Goal: Task Accomplishment & Management: Use online tool/utility

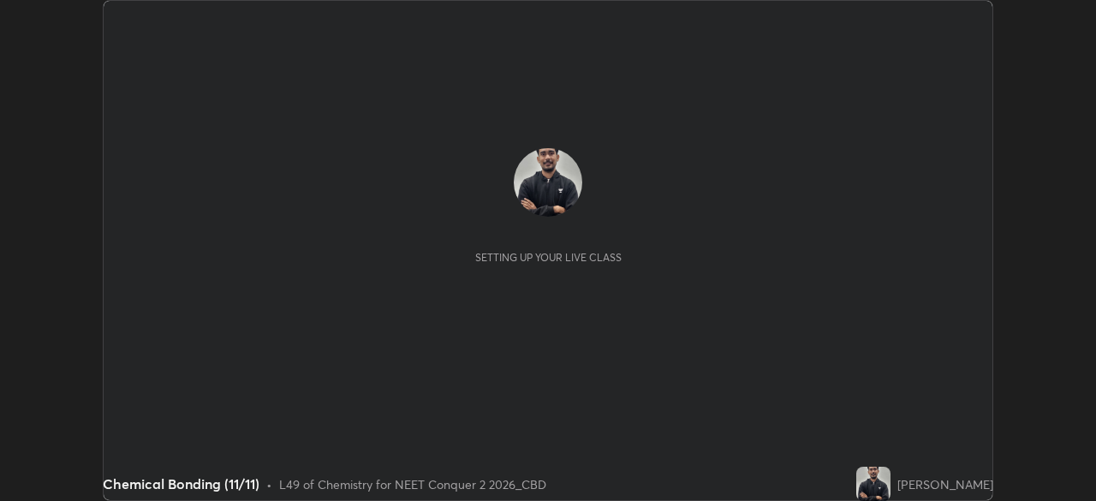
scroll to position [501, 1095]
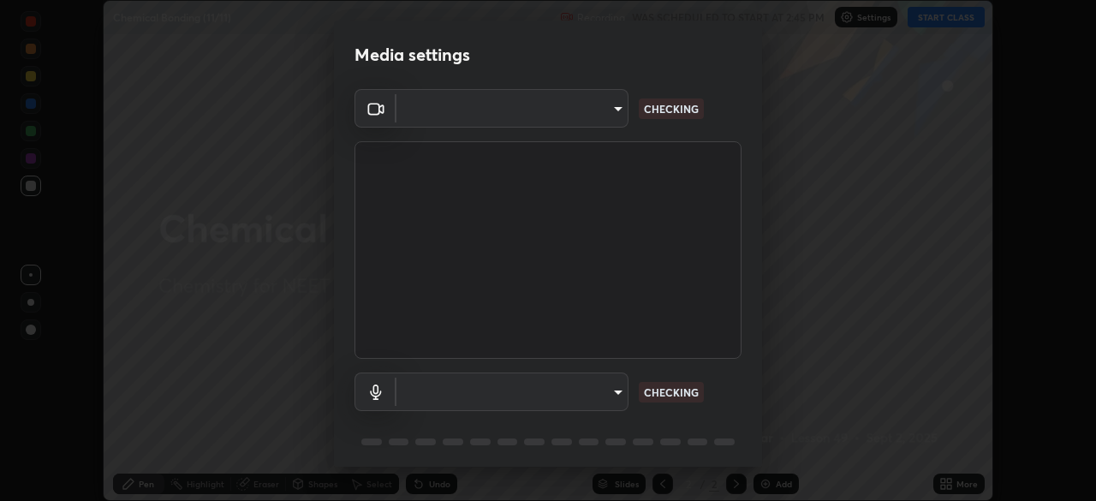
type input "ad6597066c7fc2f7d8a9df135791801f2c5e1b342417c3fbae4c684dc851fcd2"
type input "6c5f27f7fd62254699a83ab764337deb6757b351bfc8fa0988cc7da684c50376"
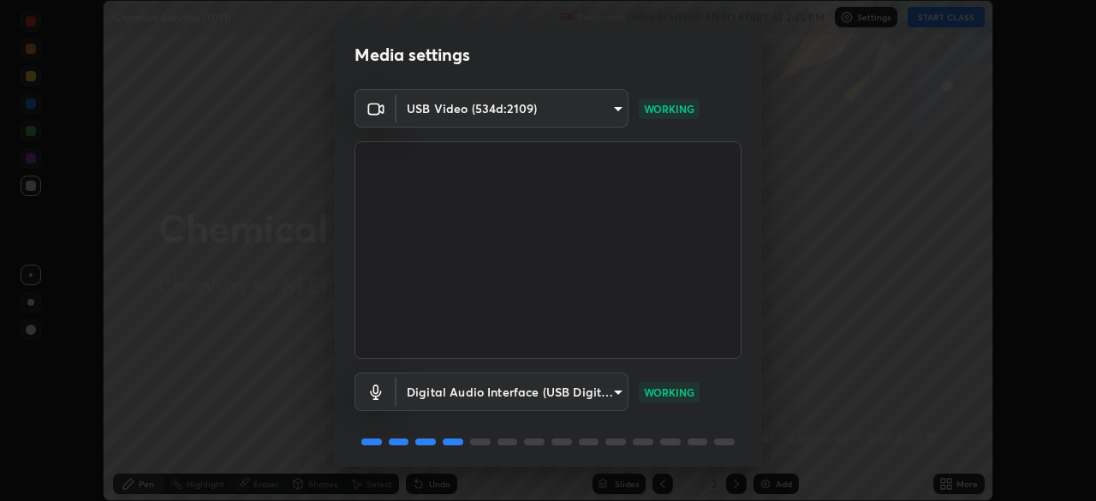
scroll to position [61, 0]
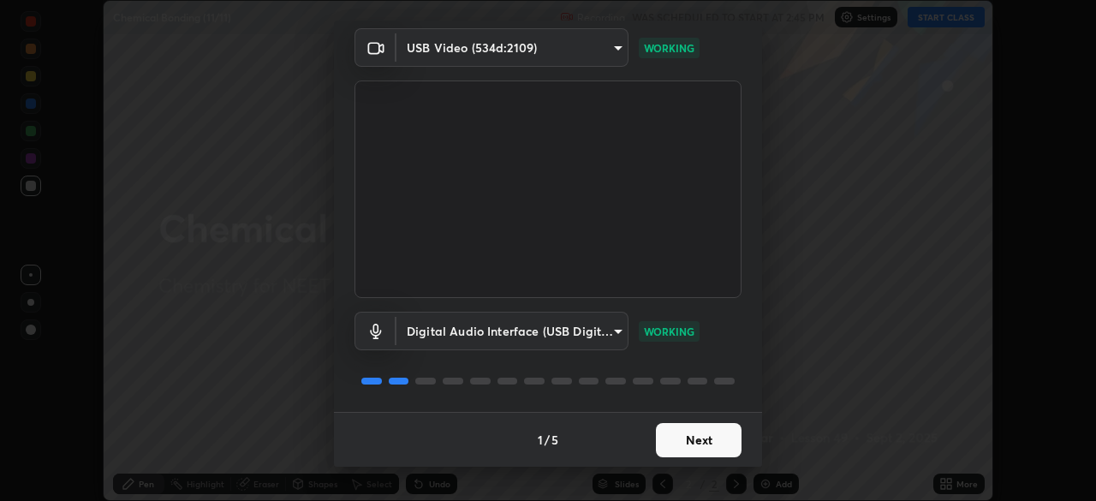
click at [690, 436] on button "Next" at bounding box center [699, 440] width 86 height 34
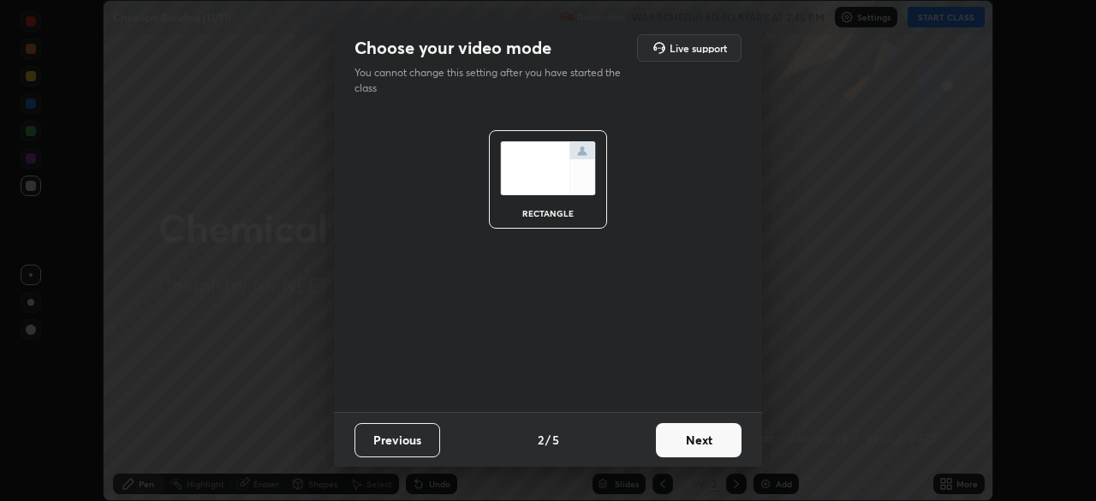
click at [693, 442] on button "Next" at bounding box center [699, 440] width 86 height 34
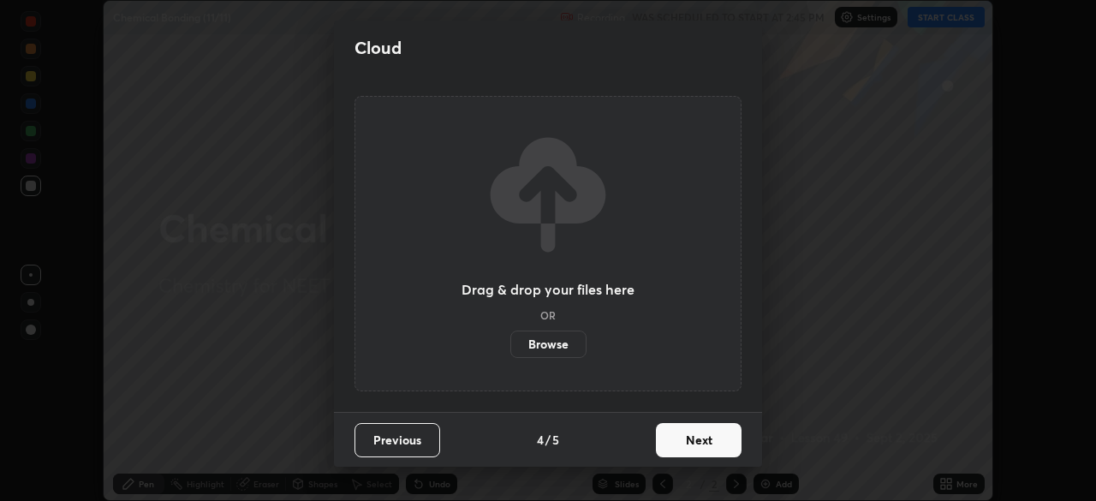
click at [697, 445] on button "Next" at bounding box center [699, 440] width 86 height 34
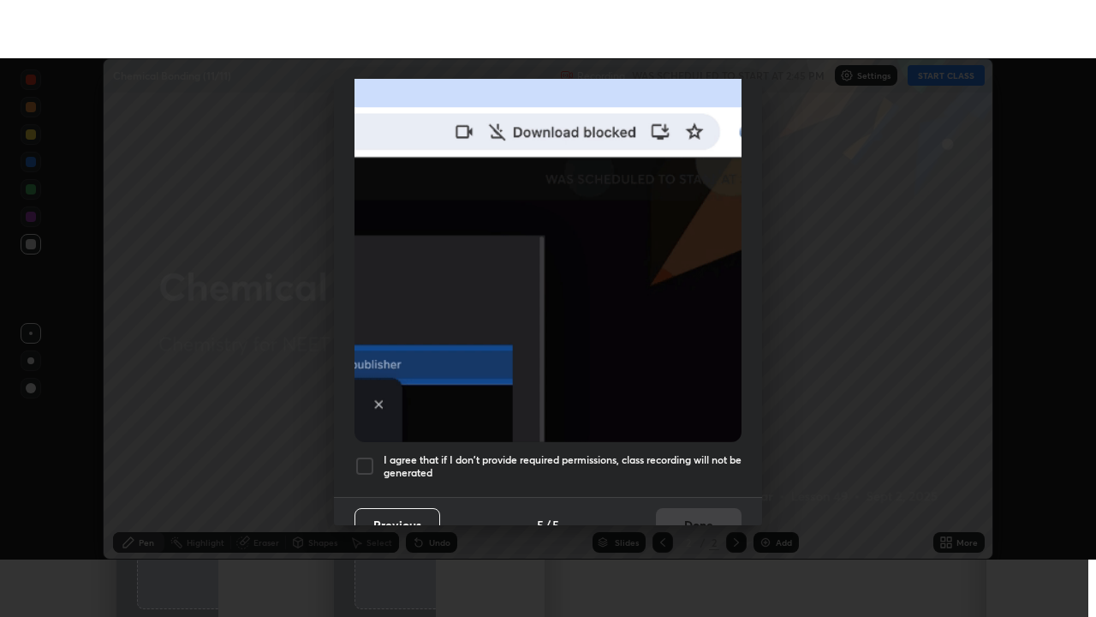
scroll to position [410, 0]
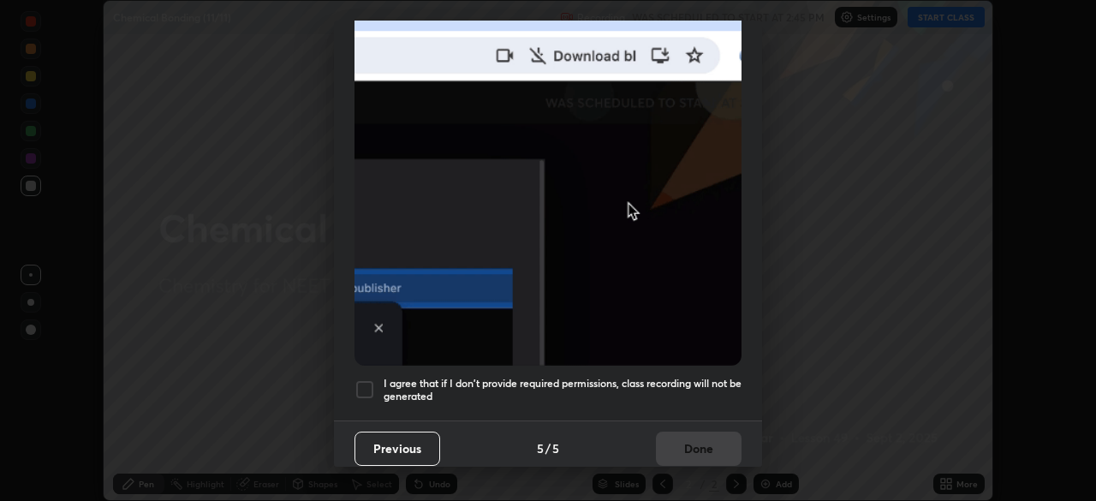
click at [367, 387] on div at bounding box center [365, 389] width 21 height 21
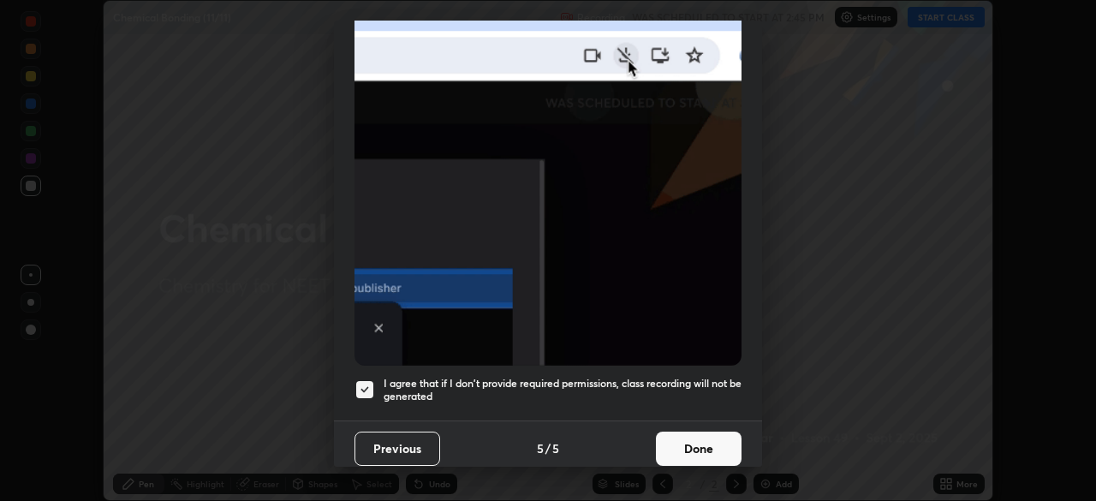
click at [675, 446] on button "Done" at bounding box center [699, 449] width 86 height 34
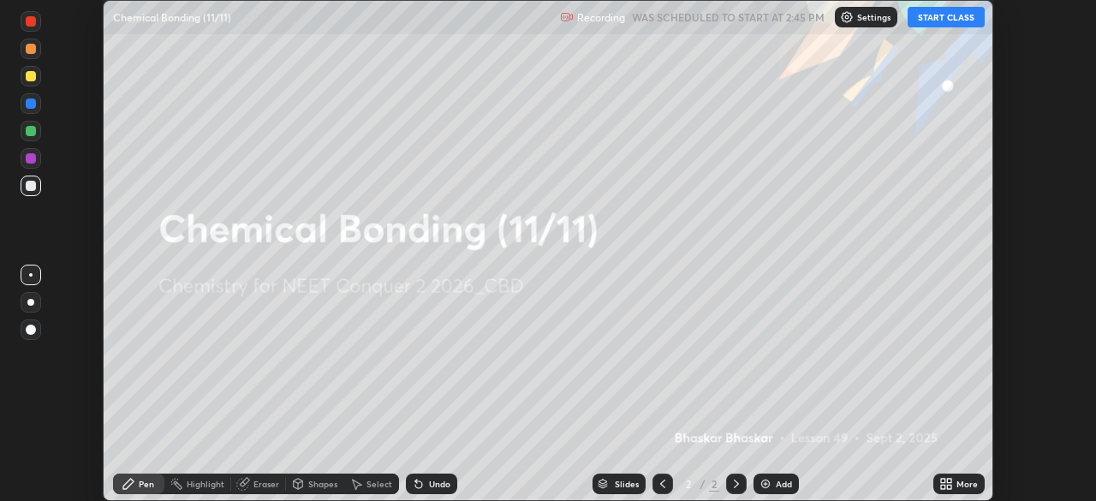
click at [771, 480] on div "Add" at bounding box center [776, 484] width 45 height 21
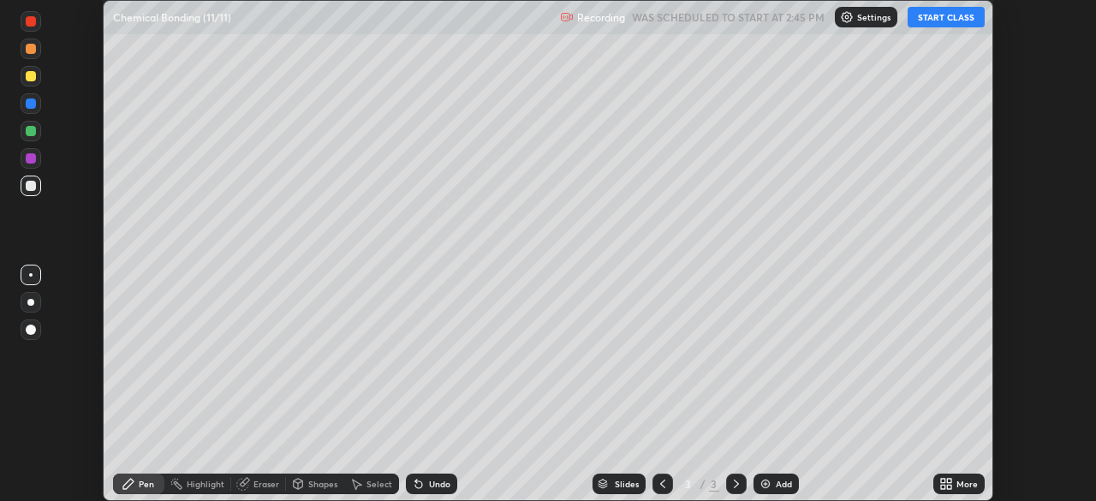
click at [947, 480] on icon at bounding box center [949, 481] width 4 height 4
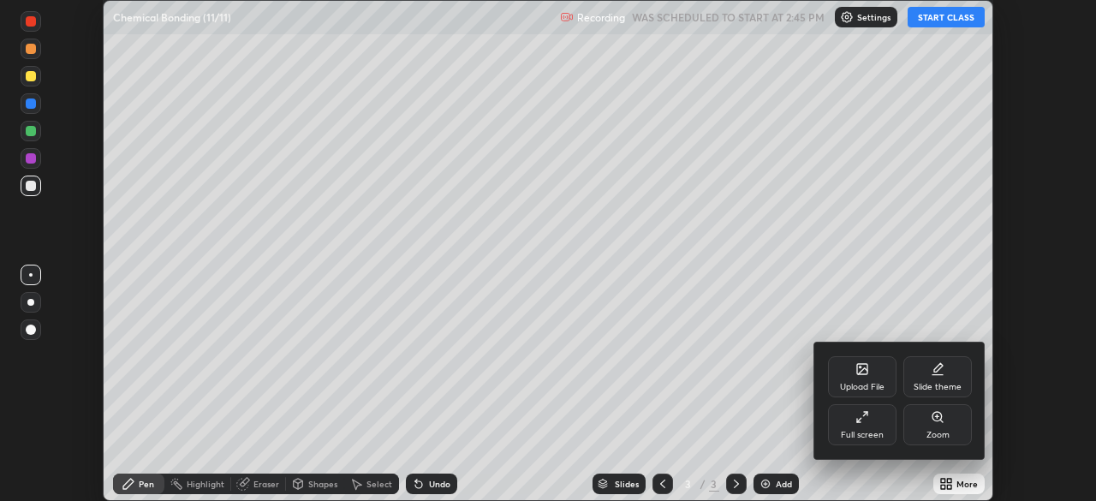
click at [858, 415] on icon at bounding box center [862, 417] width 14 height 14
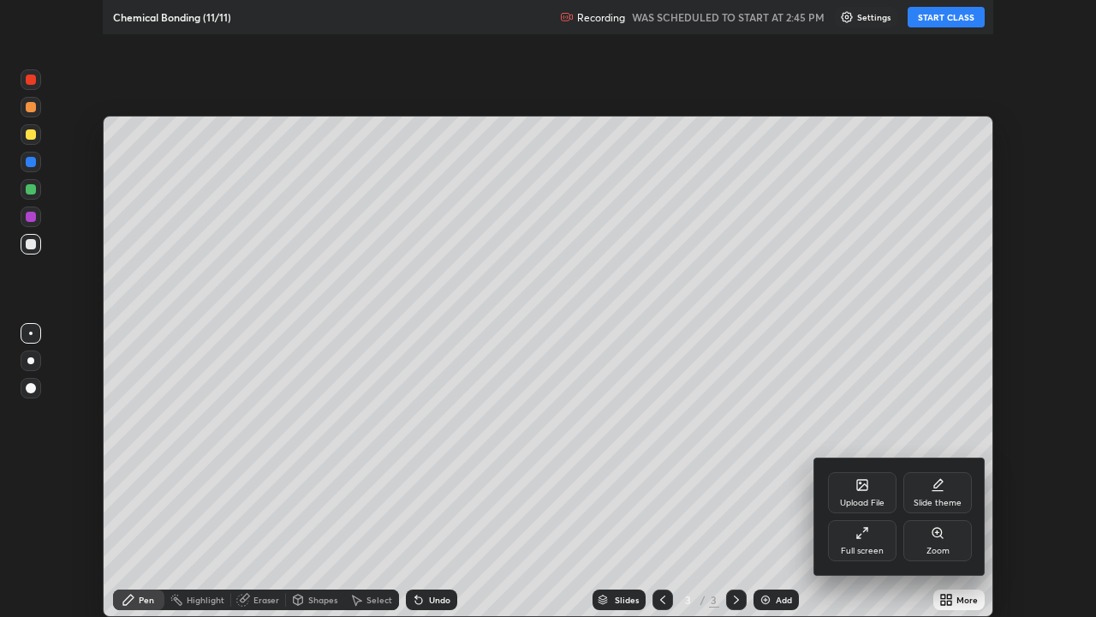
scroll to position [617, 1096]
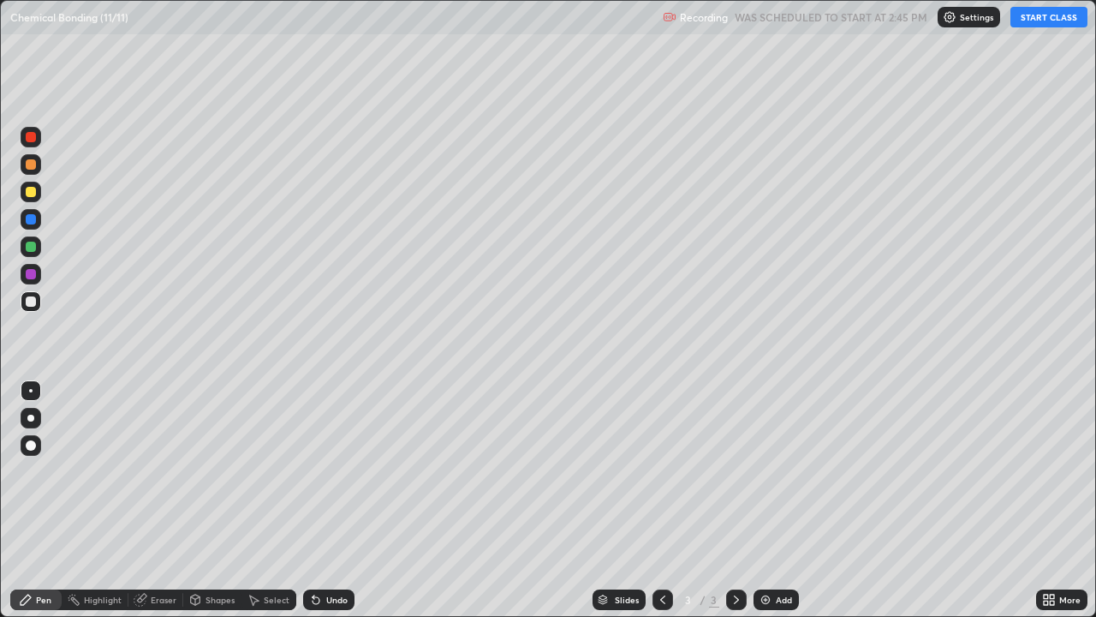
click at [1055, 21] on button "START CLASS" at bounding box center [1048, 17] width 77 height 21
click at [31, 418] on div at bounding box center [30, 417] width 7 height 7
click at [772, 500] on div "Add" at bounding box center [776, 599] width 45 height 21
click at [670, 500] on div at bounding box center [663, 599] width 21 height 21
click at [777, 500] on div "Add" at bounding box center [784, 599] width 16 height 9
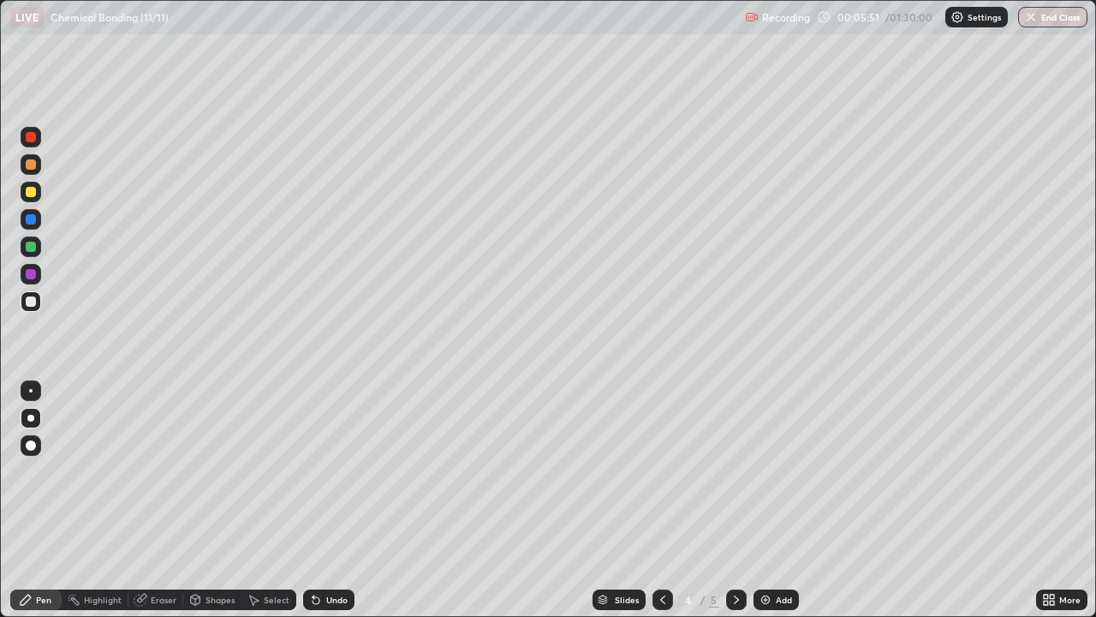
click at [32, 192] on div at bounding box center [31, 192] width 10 height 10
click at [33, 241] on div at bounding box center [31, 246] width 10 height 10
click at [29, 306] on div at bounding box center [31, 301] width 10 height 10
click at [33, 192] on div at bounding box center [31, 192] width 10 height 10
click at [38, 298] on div at bounding box center [31, 301] width 21 height 21
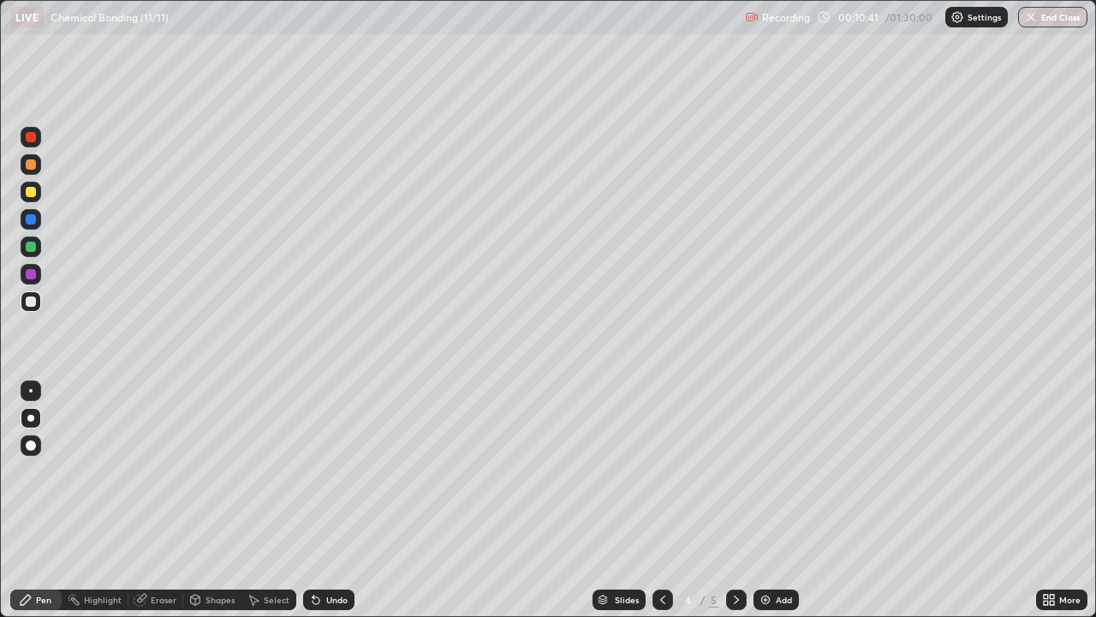
click at [712, 500] on div "5" at bounding box center [714, 599] width 10 height 15
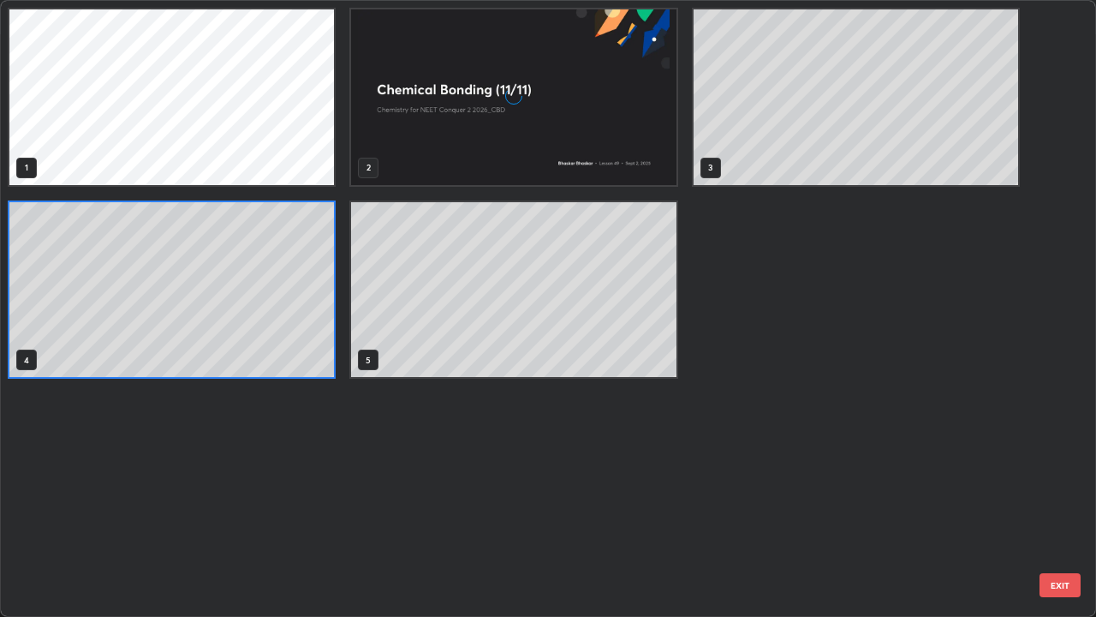
scroll to position [610, 1086]
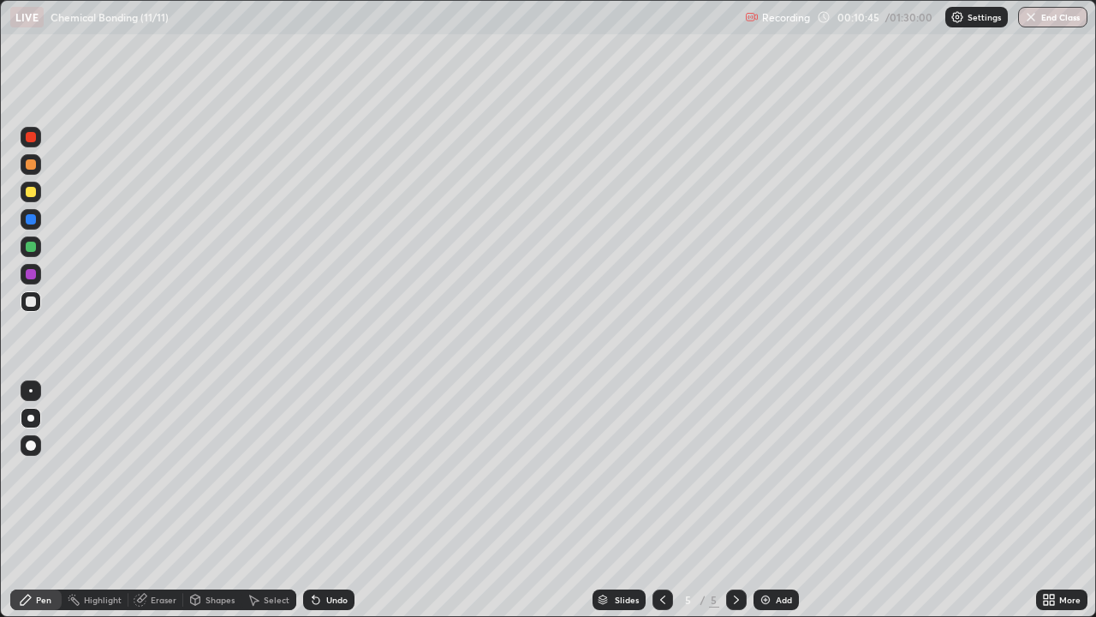
click at [35, 298] on div at bounding box center [31, 301] width 10 height 10
click at [661, 500] on div at bounding box center [663, 599] width 21 height 21
click at [736, 500] on icon at bounding box center [737, 600] width 14 height 14
click at [30, 196] on div at bounding box center [31, 192] width 10 height 10
click at [37, 301] on div at bounding box center [31, 301] width 21 height 21
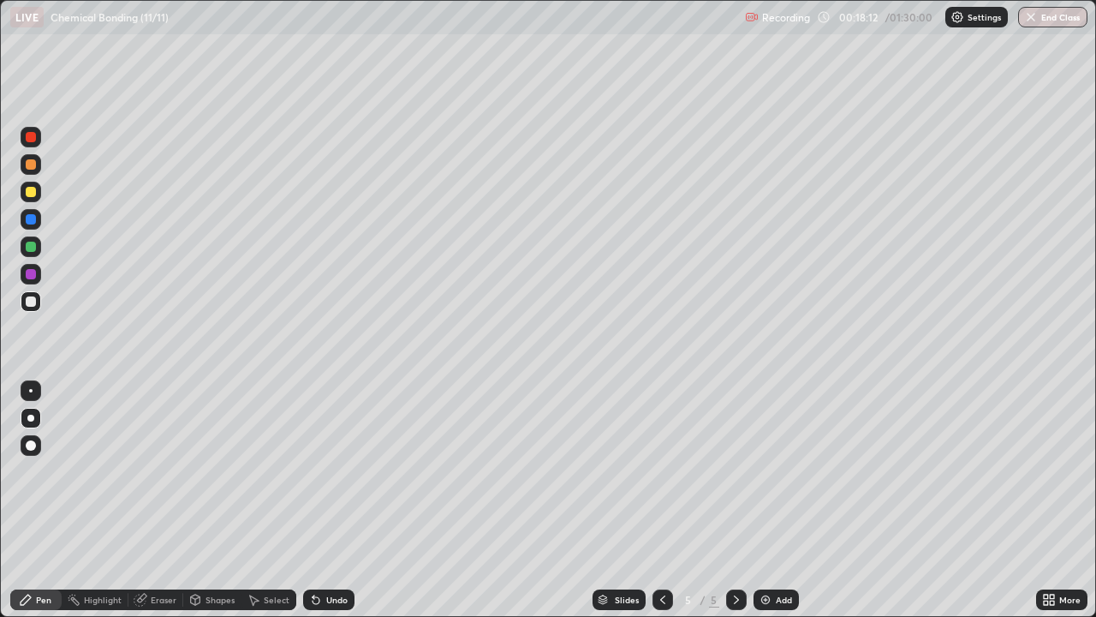
click at [333, 500] on div "Undo" at bounding box center [336, 599] width 21 height 9
click at [776, 500] on div "Add" at bounding box center [784, 599] width 16 height 9
click at [168, 500] on div "Eraser" at bounding box center [164, 599] width 26 height 9
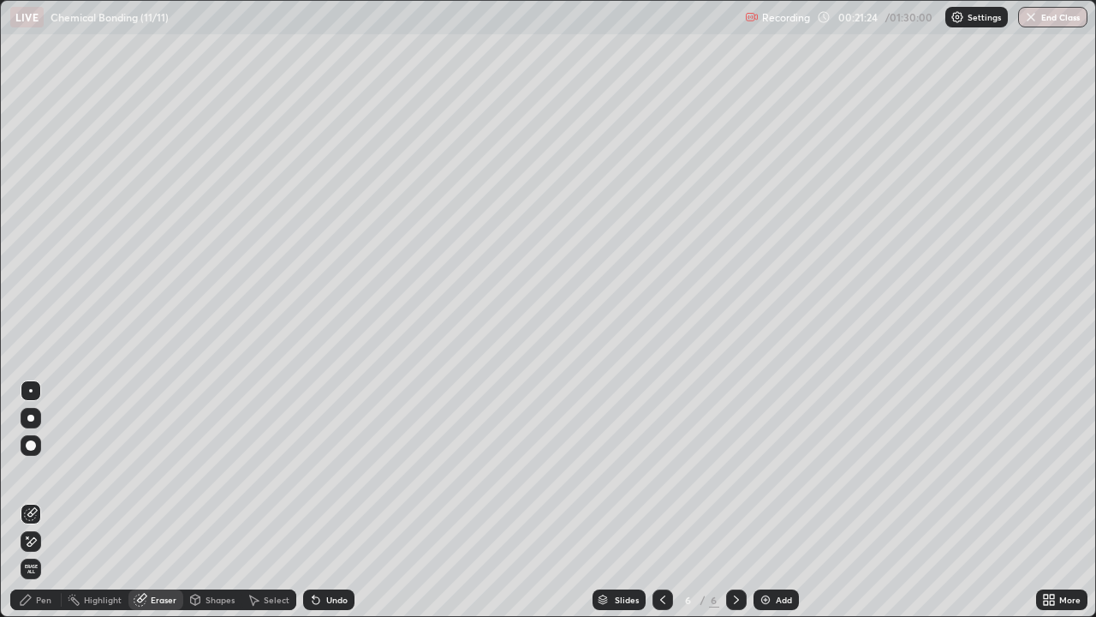
click at [48, 500] on div "Pen" at bounding box center [43, 599] width 15 height 9
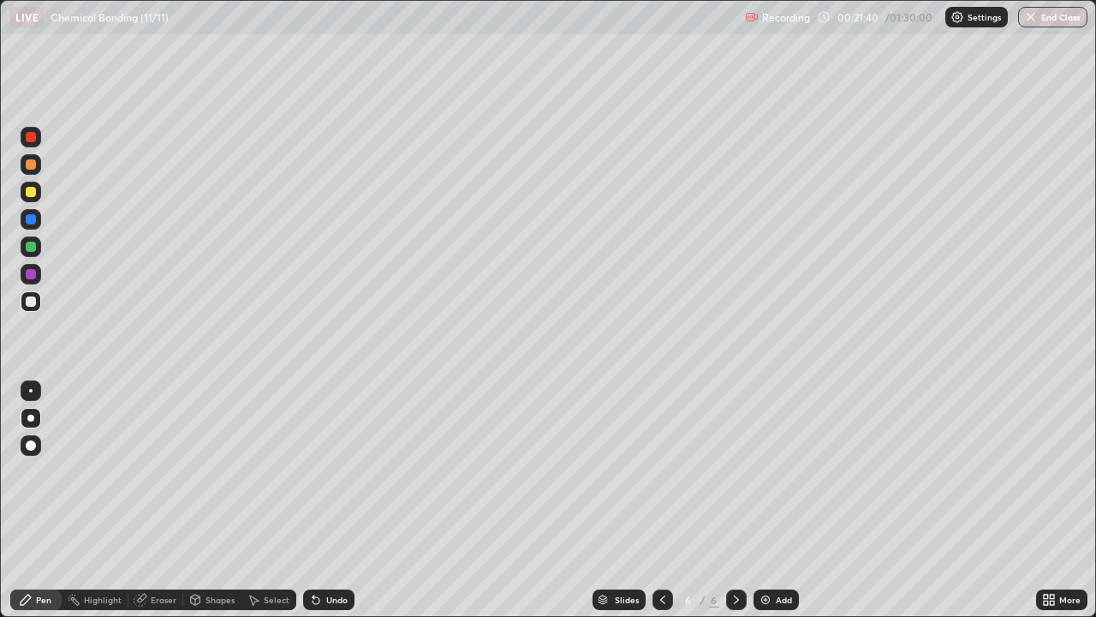
click at [337, 500] on div "Undo" at bounding box center [336, 599] width 21 height 9
click at [781, 500] on div "Add" at bounding box center [784, 599] width 16 height 9
click at [38, 300] on div at bounding box center [31, 301] width 21 height 21
click at [337, 500] on div "Undo" at bounding box center [336, 599] width 21 height 9
click at [330, 500] on div "Undo" at bounding box center [328, 599] width 51 height 21
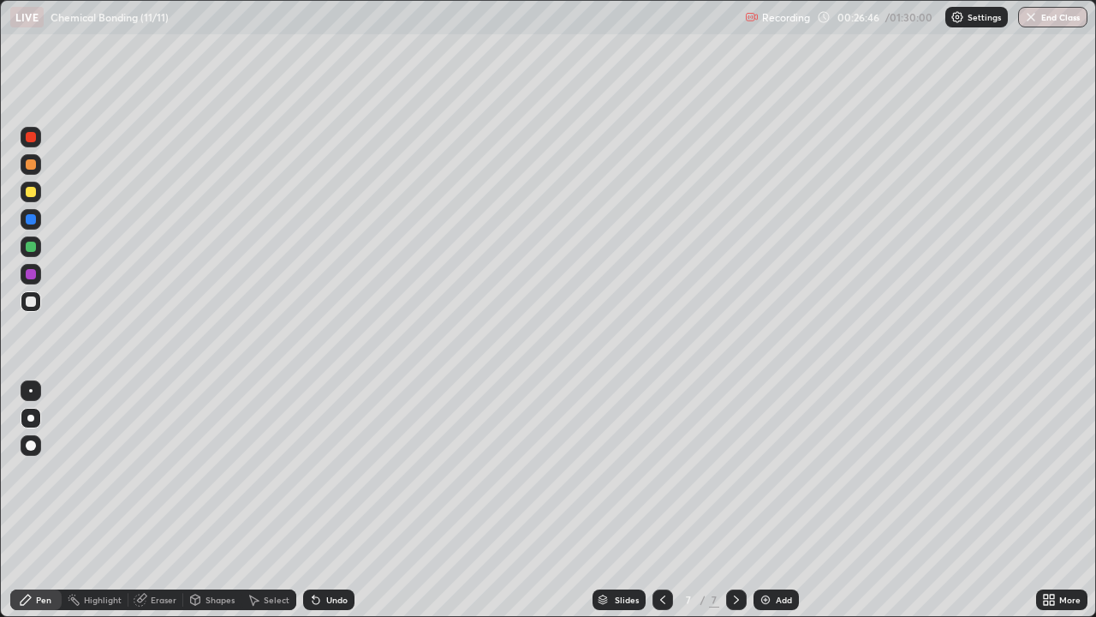
click at [330, 500] on div "Undo" at bounding box center [328, 599] width 51 height 21
click at [32, 192] on div at bounding box center [31, 192] width 10 height 10
click at [333, 500] on div "Undo" at bounding box center [336, 599] width 21 height 9
click at [771, 500] on div "Add" at bounding box center [776, 599] width 45 height 21
click at [38, 297] on div at bounding box center [31, 301] width 21 height 21
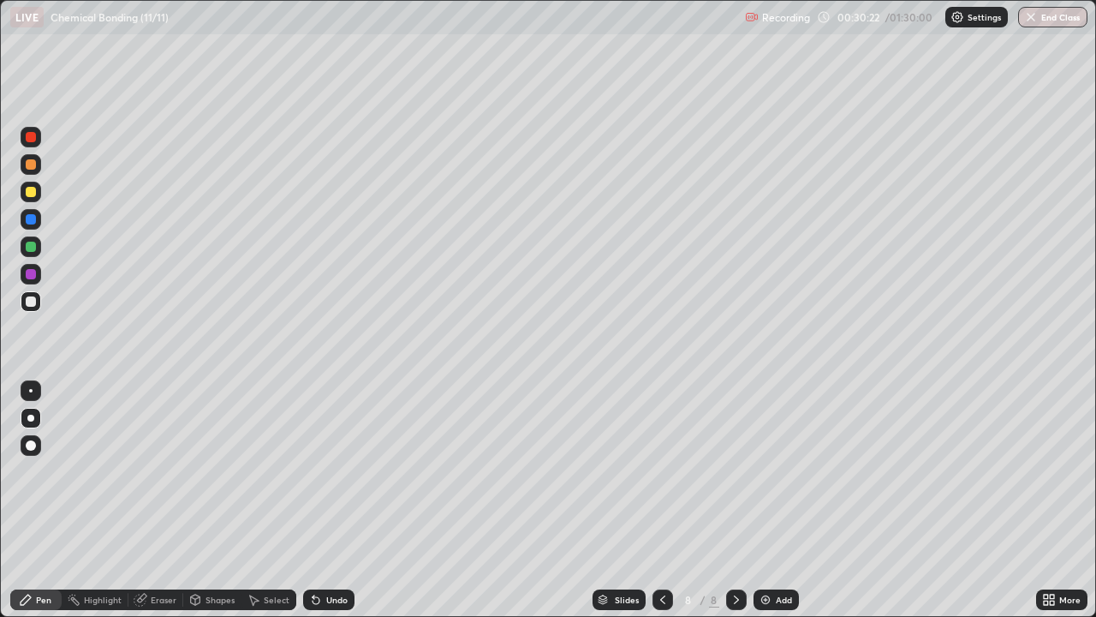
click at [337, 500] on div "Undo" at bounding box center [336, 599] width 21 height 9
click at [331, 500] on div "Undo" at bounding box center [328, 599] width 51 height 21
click at [32, 301] on div at bounding box center [31, 301] width 10 height 10
click at [33, 194] on div at bounding box center [31, 192] width 10 height 10
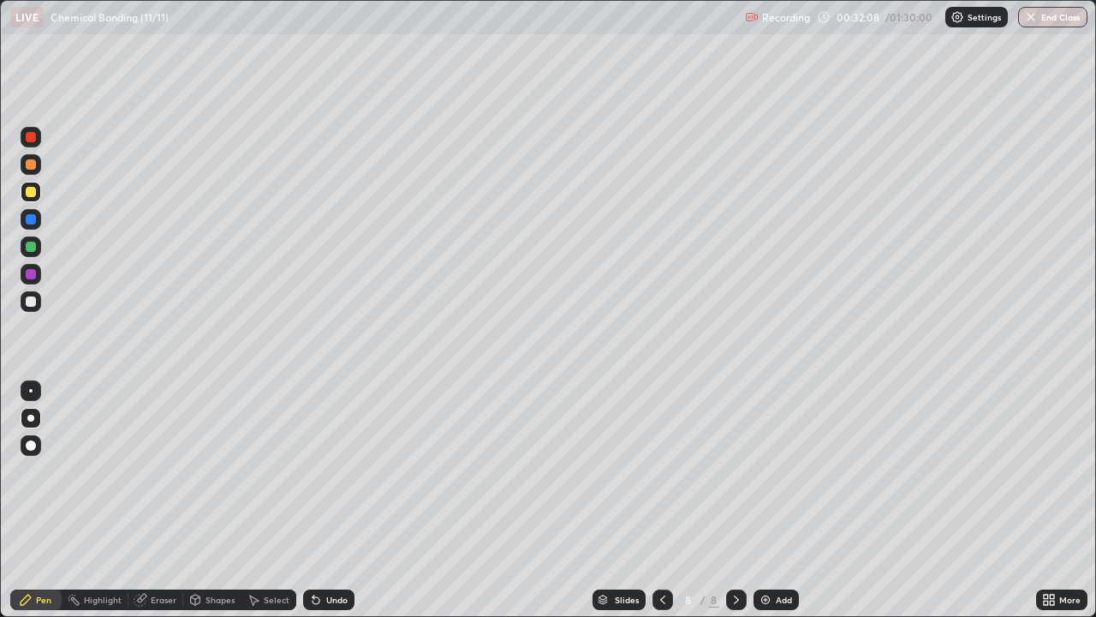
click at [39, 305] on div at bounding box center [31, 301] width 21 height 21
click at [32, 190] on div at bounding box center [31, 192] width 10 height 10
click at [32, 167] on div at bounding box center [31, 164] width 10 height 10
click at [781, 500] on div "Add" at bounding box center [784, 599] width 16 height 9
click at [773, 500] on div "Add" at bounding box center [776, 599] width 45 height 21
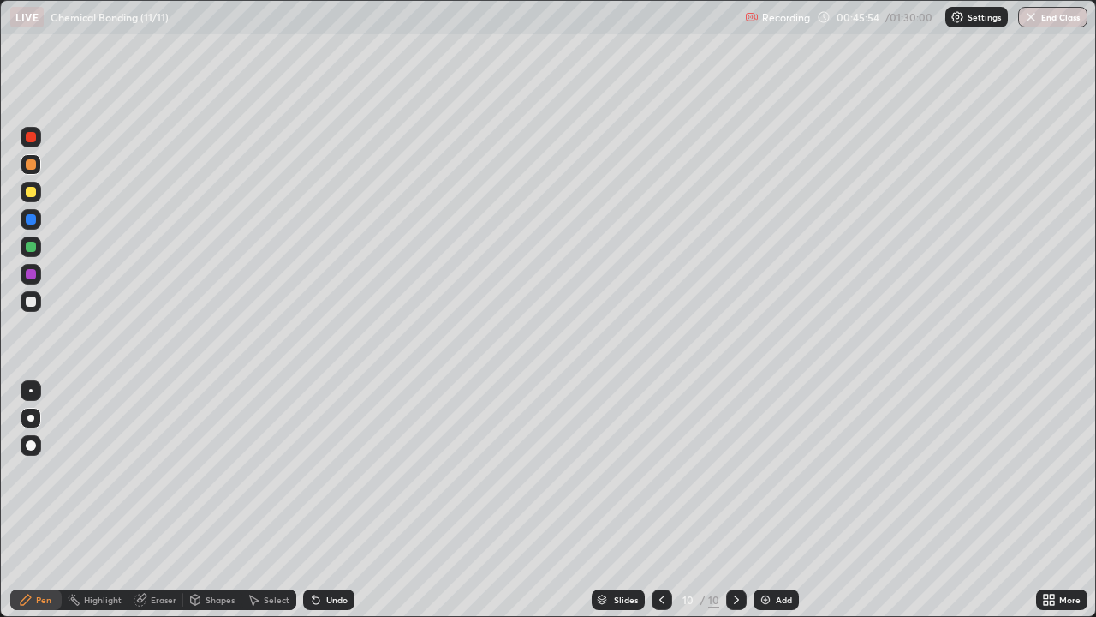
click at [38, 305] on div at bounding box center [31, 301] width 21 height 21
click at [333, 500] on div "Undo" at bounding box center [336, 599] width 21 height 9
click at [31, 196] on div at bounding box center [31, 192] width 10 height 10
click at [22, 244] on div at bounding box center [31, 246] width 21 height 21
click at [32, 273] on div at bounding box center [31, 274] width 10 height 10
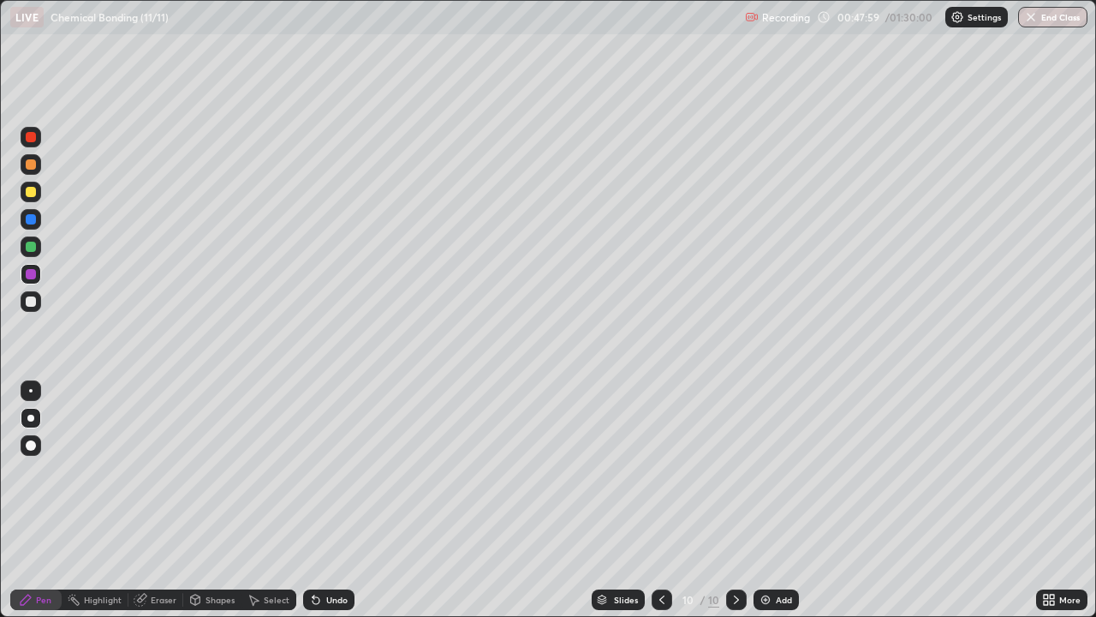
click at [34, 219] on div at bounding box center [31, 219] width 10 height 10
click at [716, 500] on div "10" at bounding box center [713, 599] width 11 height 15
click at [340, 500] on div "Undo" at bounding box center [336, 599] width 21 height 9
click at [337, 500] on div "Undo" at bounding box center [336, 599] width 21 height 9
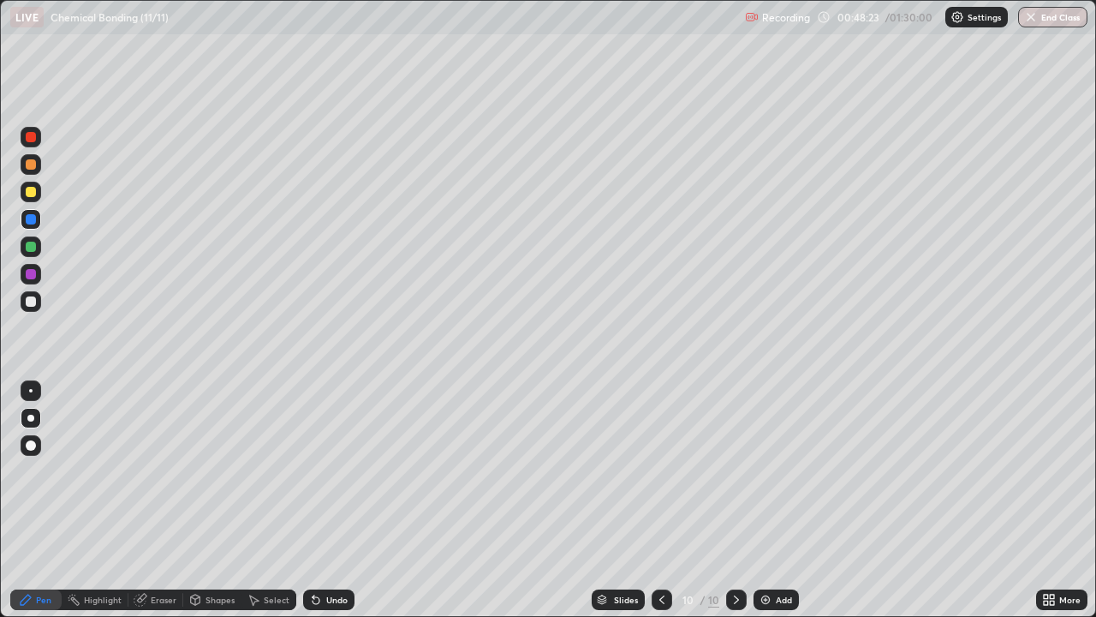
click at [342, 500] on div "Undo" at bounding box center [336, 599] width 21 height 9
click at [339, 500] on div "Undo" at bounding box center [328, 599] width 51 height 21
click at [337, 500] on div "Undo" at bounding box center [328, 599] width 51 height 21
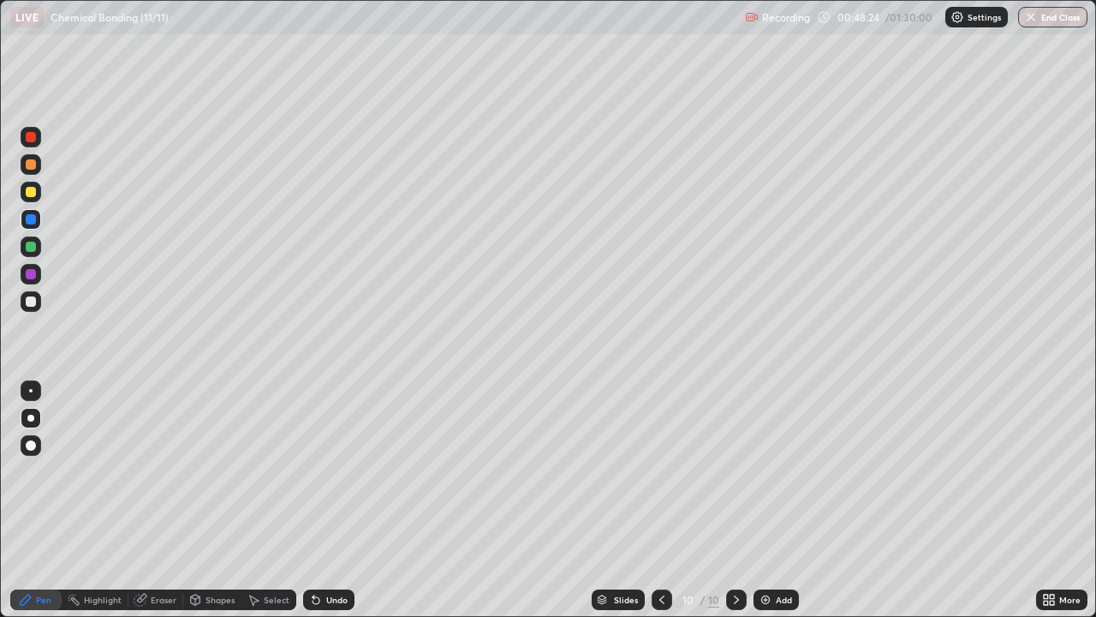
click at [337, 500] on div "Undo" at bounding box center [328, 599] width 51 height 21
click at [337, 500] on div "Undo" at bounding box center [336, 599] width 21 height 9
click at [338, 500] on div "Undo" at bounding box center [336, 599] width 21 height 9
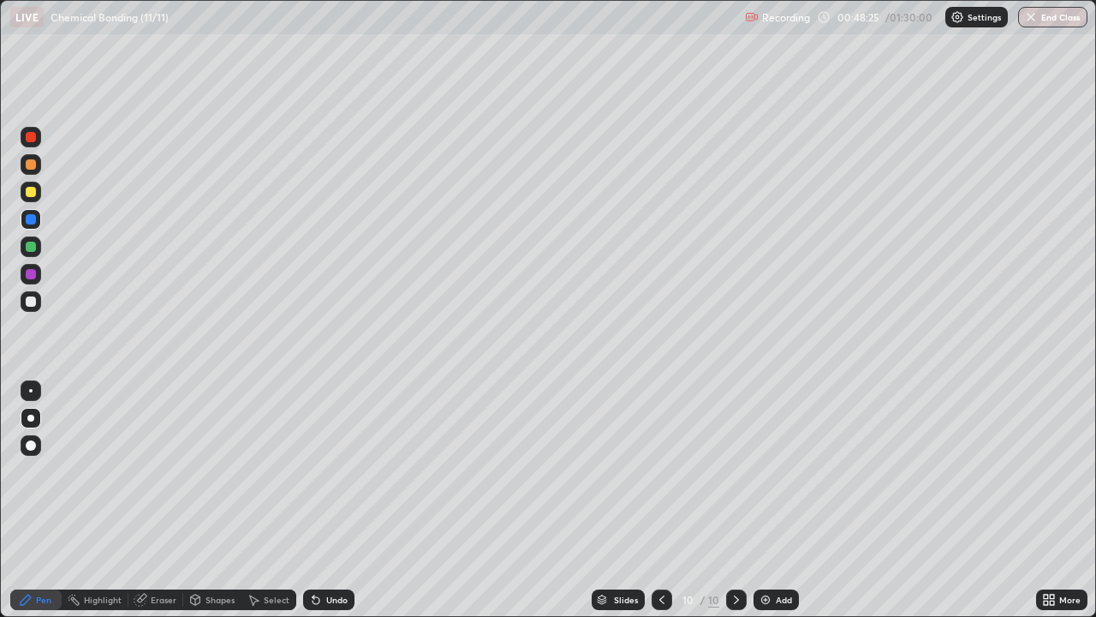
click at [338, 500] on div "Undo" at bounding box center [336, 599] width 21 height 9
click at [339, 500] on div "Undo" at bounding box center [336, 599] width 21 height 9
click at [340, 500] on div "Undo" at bounding box center [336, 599] width 21 height 9
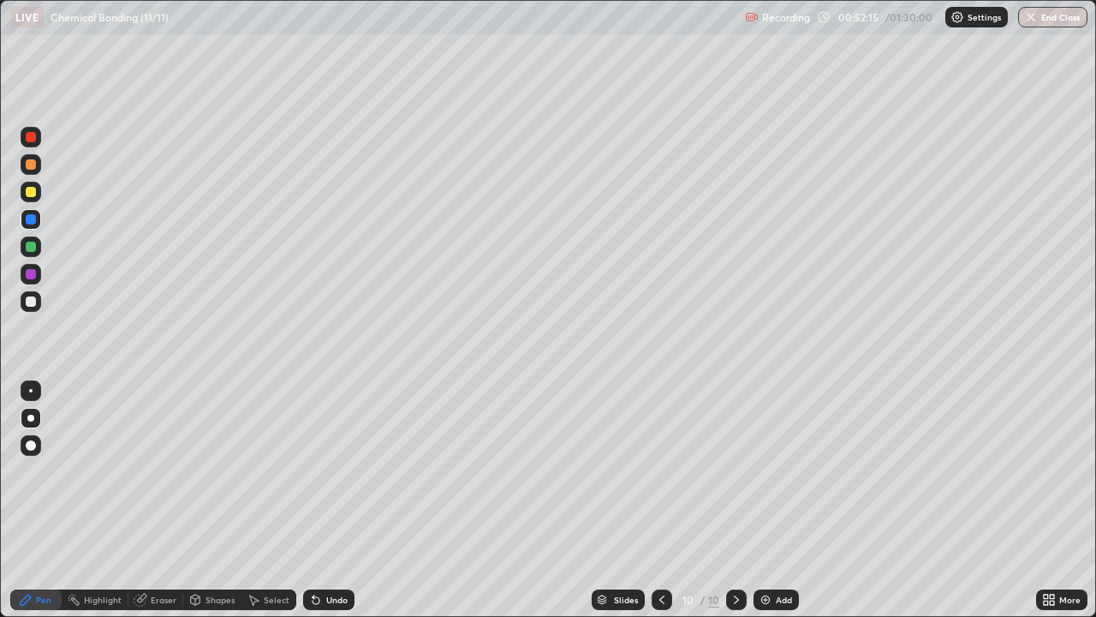
click at [776, 500] on div "Add" at bounding box center [784, 599] width 16 height 9
click at [33, 298] on div at bounding box center [31, 301] width 10 height 10
click at [333, 500] on div "Undo" at bounding box center [336, 599] width 21 height 9
click at [33, 191] on div at bounding box center [31, 192] width 10 height 10
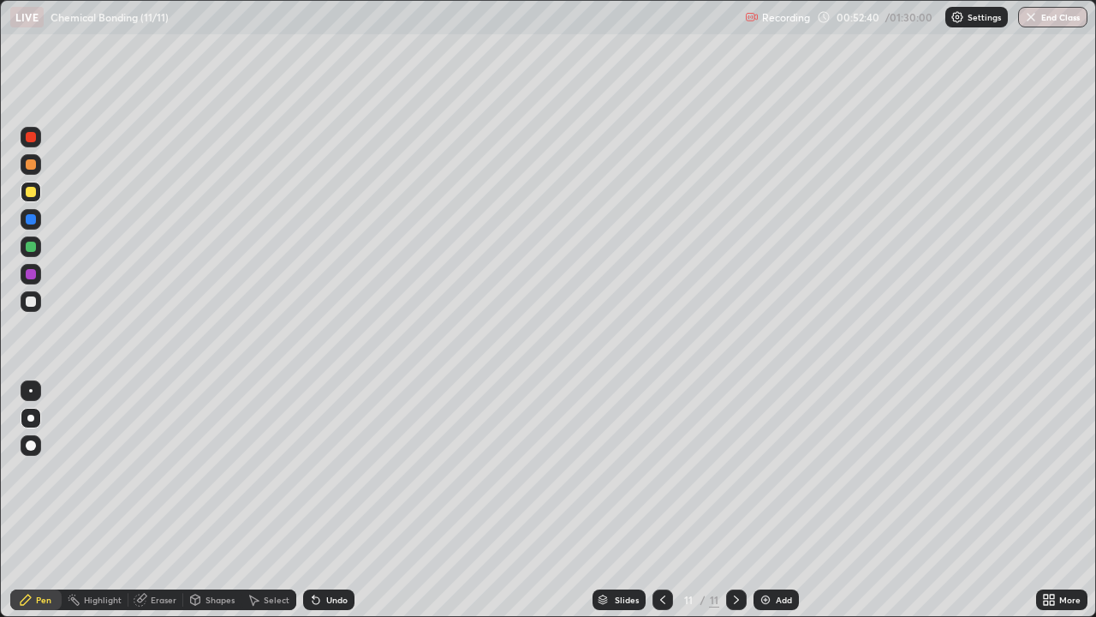
click at [32, 302] on div at bounding box center [31, 301] width 10 height 10
click at [33, 248] on div at bounding box center [31, 246] width 10 height 10
click at [33, 190] on div at bounding box center [31, 192] width 10 height 10
click at [34, 223] on div at bounding box center [31, 219] width 21 height 21
click at [33, 306] on div at bounding box center [31, 301] width 10 height 10
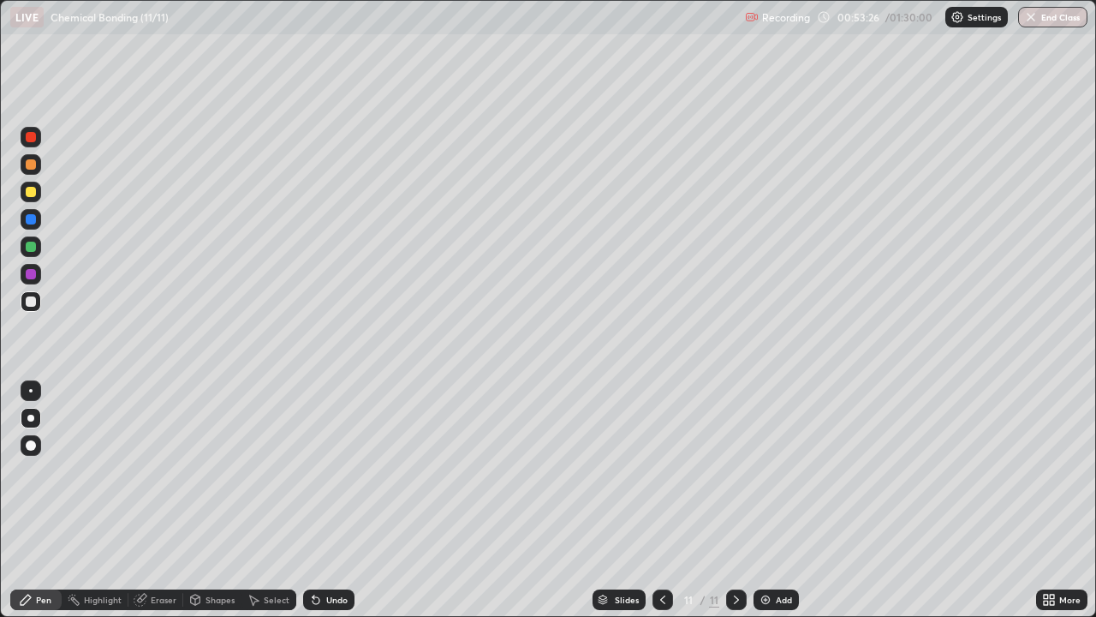
click at [33, 162] on div at bounding box center [31, 164] width 10 height 10
click at [39, 301] on div at bounding box center [31, 301] width 21 height 21
click at [328, 500] on div "Undo" at bounding box center [328, 599] width 51 height 21
click at [331, 500] on div "Undo" at bounding box center [336, 599] width 21 height 9
click at [31, 243] on div at bounding box center [31, 246] width 10 height 10
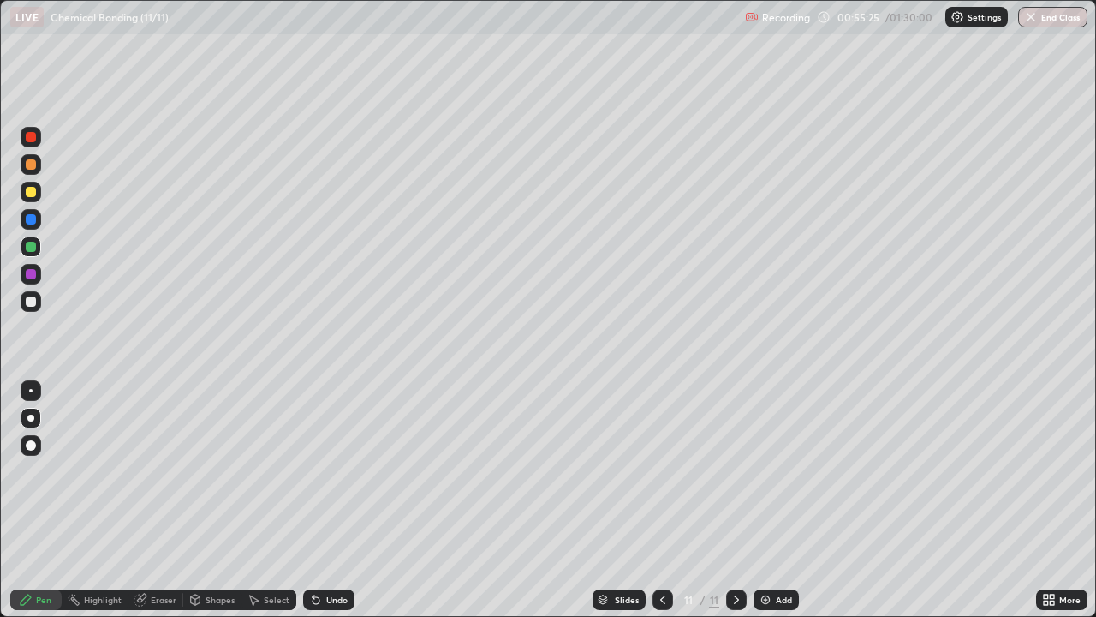
click at [326, 500] on div "Undo" at bounding box center [336, 599] width 21 height 9
click at [784, 500] on div "Add" at bounding box center [784, 599] width 16 height 9
click at [38, 301] on div at bounding box center [31, 301] width 21 height 21
click at [35, 188] on div at bounding box center [31, 192] width 10 height 10
click at [33, 218] on div at bounding box center [31, 219] width 10 height 10
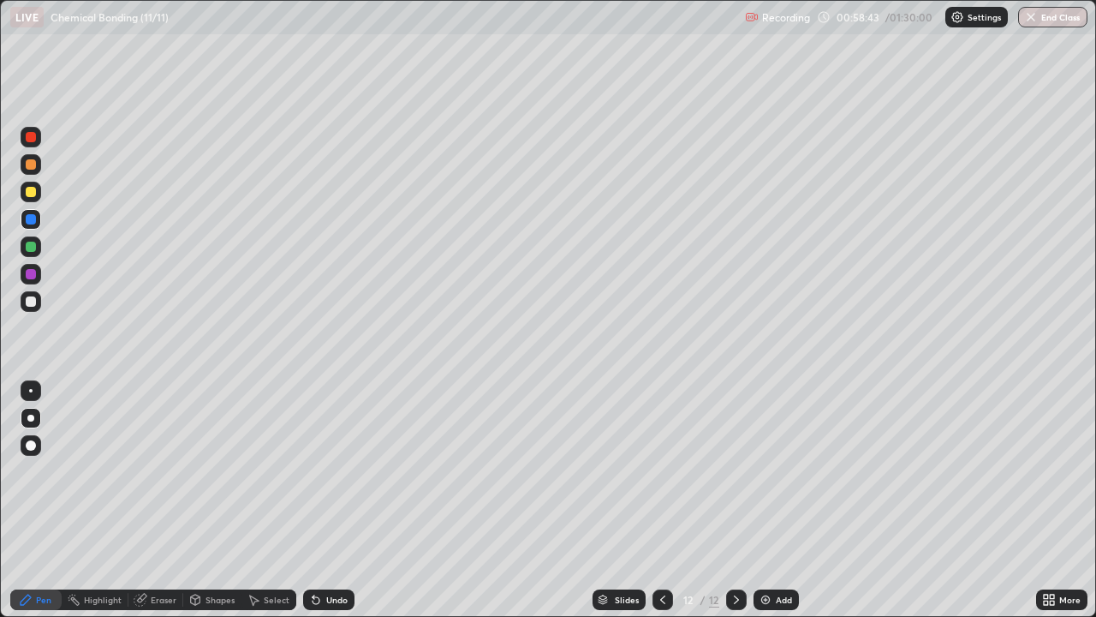
click at [32, 188] on div at bounding box center [31, 192] width 10 height 10
click at [35, 243] on div at bounding box center [31, 246] width 10 height 10
click at [331, 500] on div "Undo" at bounding box center [336, 599] width 21 height 9
click at [332, 500] on div "Undo" at bounding box center [336, 599] width 21 height 9
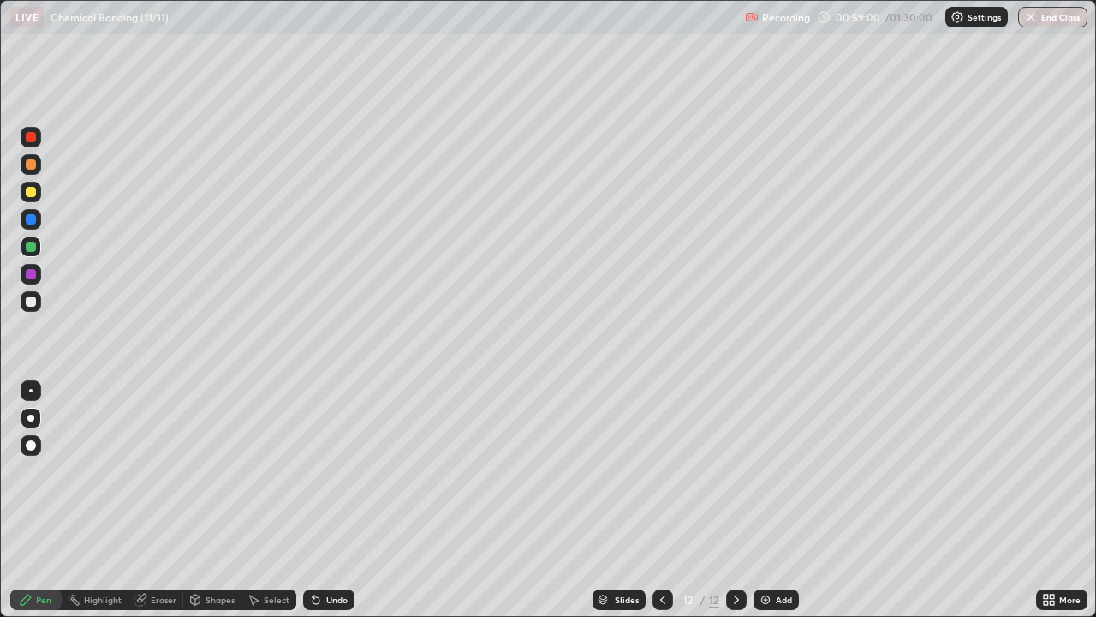
click at [32, 223] on div at bounding box center [31, 219] width 10 height 10
click at [38, 299] on div at bounding box center [31, 301] width 21 height 21
click at [32, 192] on div at bounding box center [31, 192] width 10 height 10
click at [34, 168] on div at bounding box center [31, 164] width 10 height 10
click at [33, 308] on div at bounding box center [31, 301] width 21 height 21
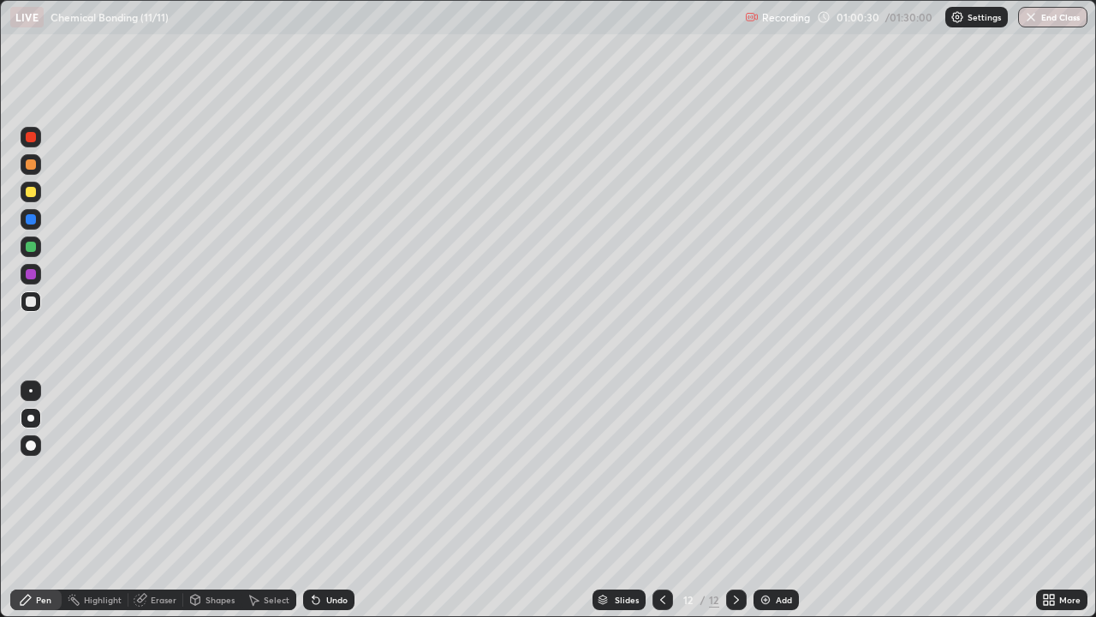
click at [29, 196] on div at bounding box center [31, 192] width 10 height 10
click at [33, 299] on div at bounding box center [31, 301] width 10 height 10
click at [32, 188] on div at bounding box center [31, 192] width 10 height 10
click at [340, 500] on div "Undo" at bounding box center [336, 599] width 21 height 9
click at [37, 303] on div at bounding box center [31, 301] width 21 height 21
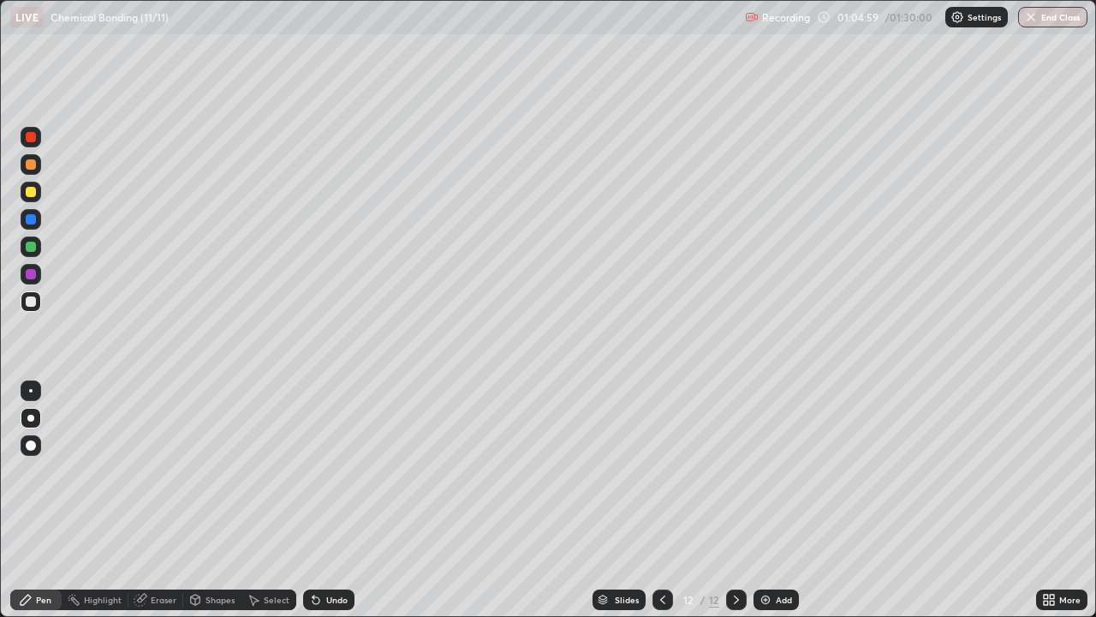
click at [770, 500] on img at bounding box center [766, 600] width 14 height 14
click at [37, 194] on div at bounding box center [31, 192] width 21 height 21
click at [33, 243] on div at bounding box center [31, 246] width 10 height 10
click at [34, 162] on div at bounding box center [31, 164] width 10 height 10
click at [341, 500] on div "Undo" at bounding box center [336, 599] width 21 height 9
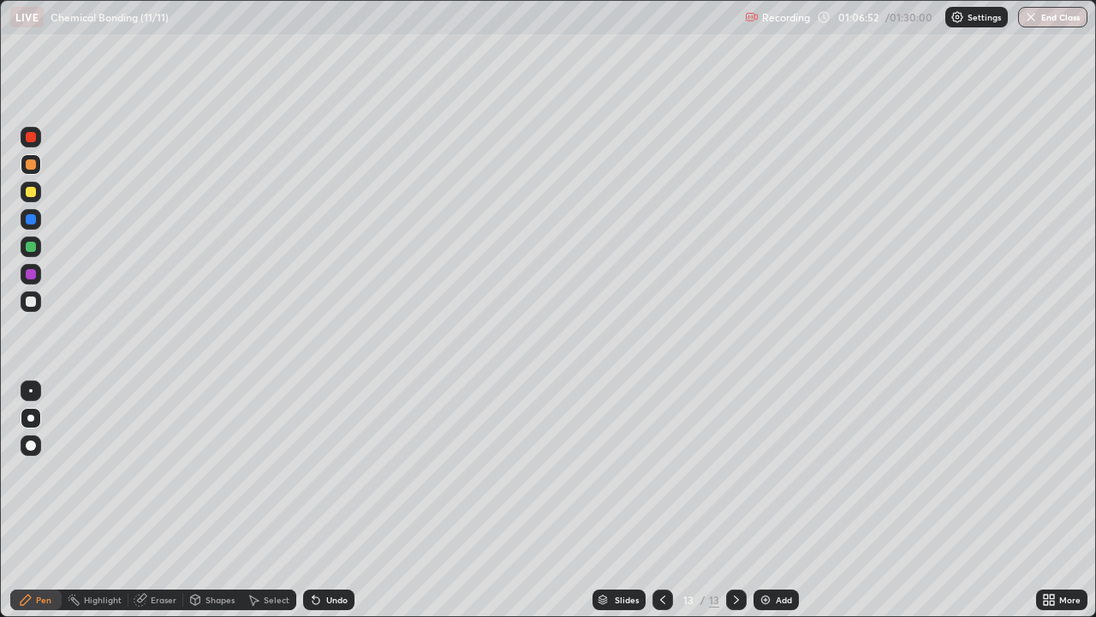
click at [331, 500] on div "Undo" at bounding box center [336, 599] width 21 height 9
click at [332, 500] on div "Undo" at bounding box center [328, 599] width 51 height 21
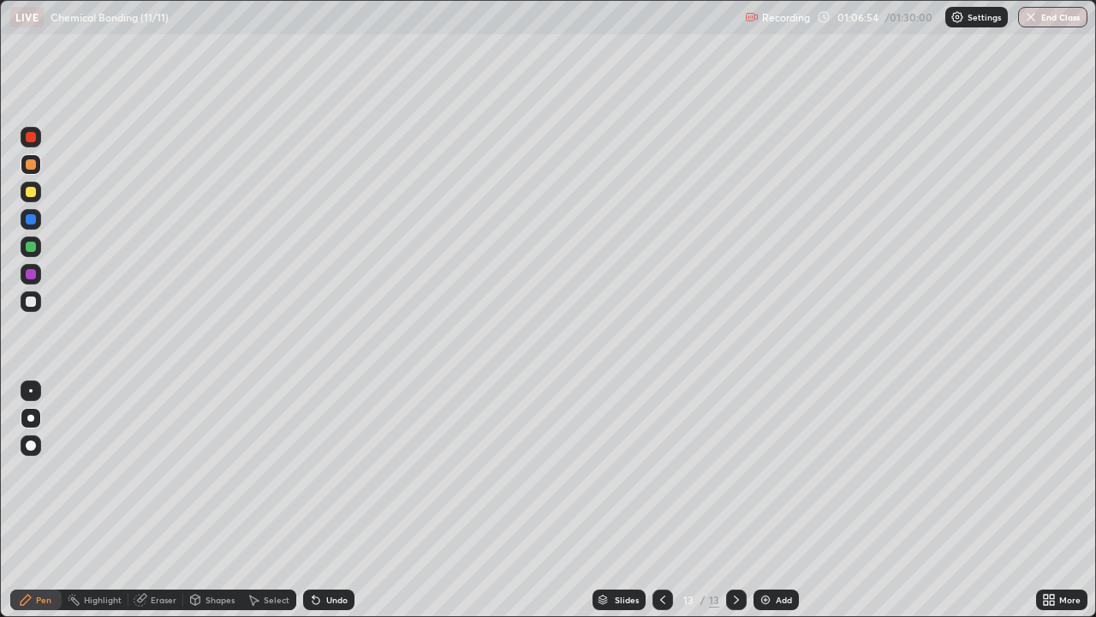
click at [332, 500] on div "Undo" at bounding box center [328, 599] width 51 height 21
click at [334, 500] on div "Undo" at bounding box center [328, 599] width 51 height 21
click at [337, 500] on div "Undo" at bounding box center [328, 599] width 51 height 21
click at [338, 500] on div "Undo" at bounding box center [336, 599] width 21 height 9
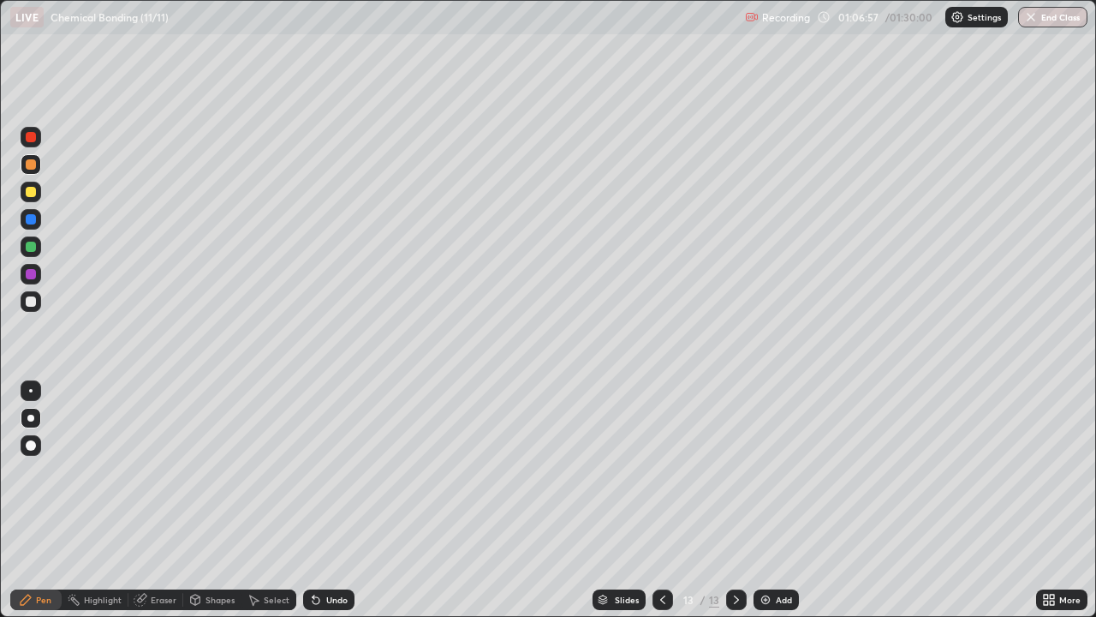
click at [34, 218] on div at bounding box center [31, 219] width 10 height 10
click at [29, 193] on div at bounding box center [31, 192] width 10 height 10
click at [34, 242] on div at bounding box center [31, 246] width 10 height 10
click at [35, 215] on div at bounding box center [31, 219] width 21 height 21
click at [32, 164] on div at bounding box center [31, 164] width 10 height 10
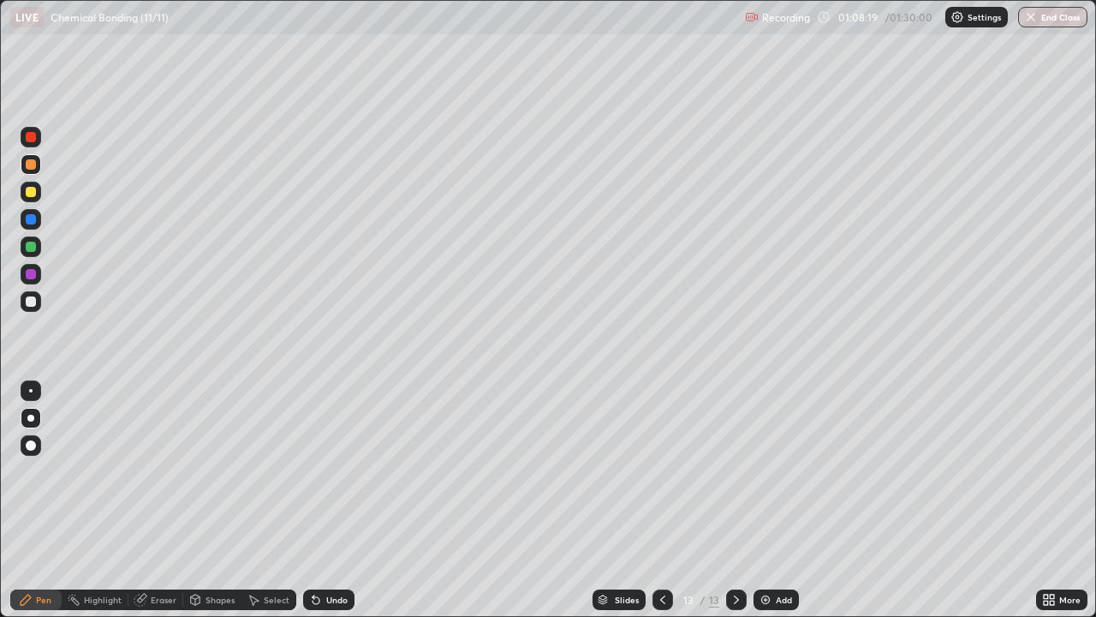
click at [33, 298] on div at bounding box center [31, 301] width 10 height 10
click at [38, 187] on div at bounding box center [31, 192] width 21 height 21
click at [32, 301] on div at bounding box center [31, 301] width 10 height 10
click at [783, 500] on div "Add" at bounding box center [784, 599] width 16 height 9
click at [35, 300] on div at bounding box center [31, 301] width 10 height 10
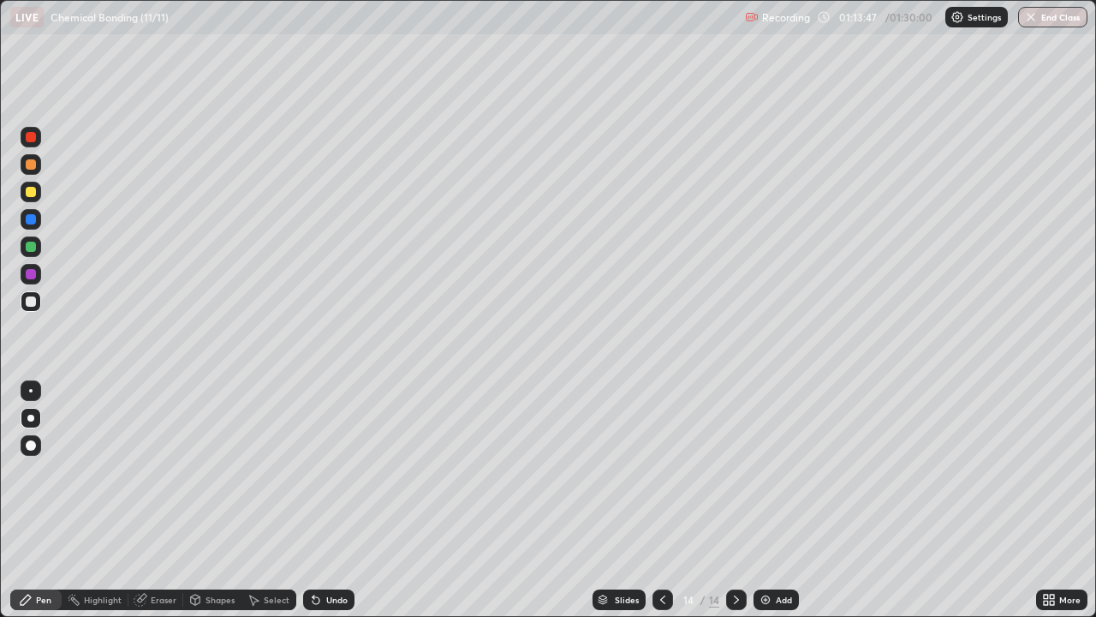
click at [771, 500] on div "Add" at bounding box center [776, 599] width 45 height 21
click at [1059, 14] on button "End Class" at bounding box center [1054, 17] width 68 height 21
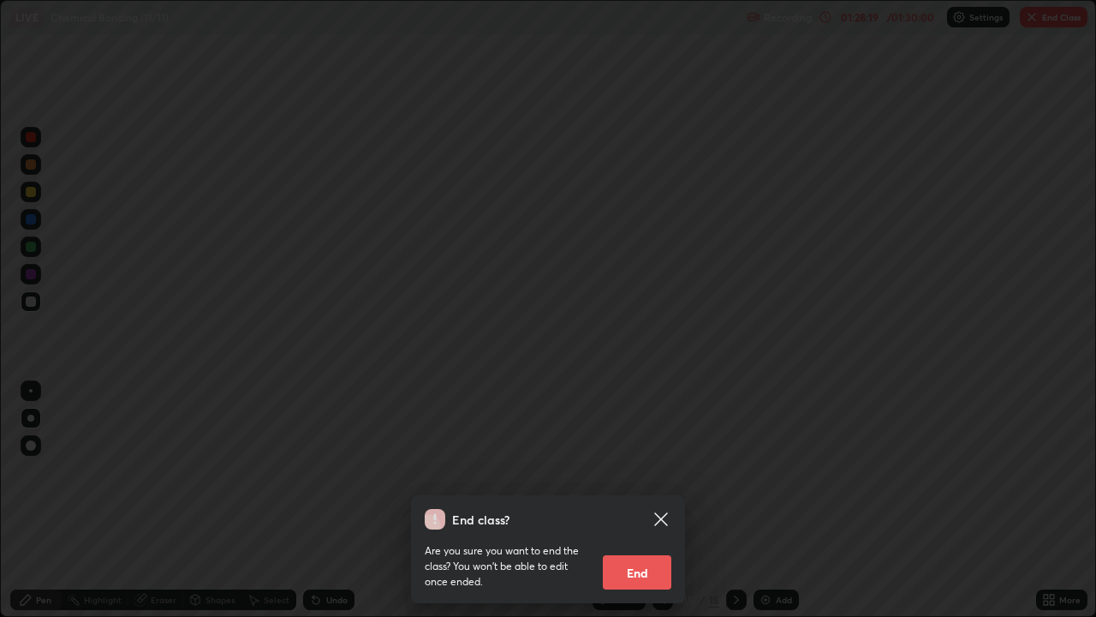
click at [668, 500] on button "End" at bounding box center [637, 572] width 69 height 34
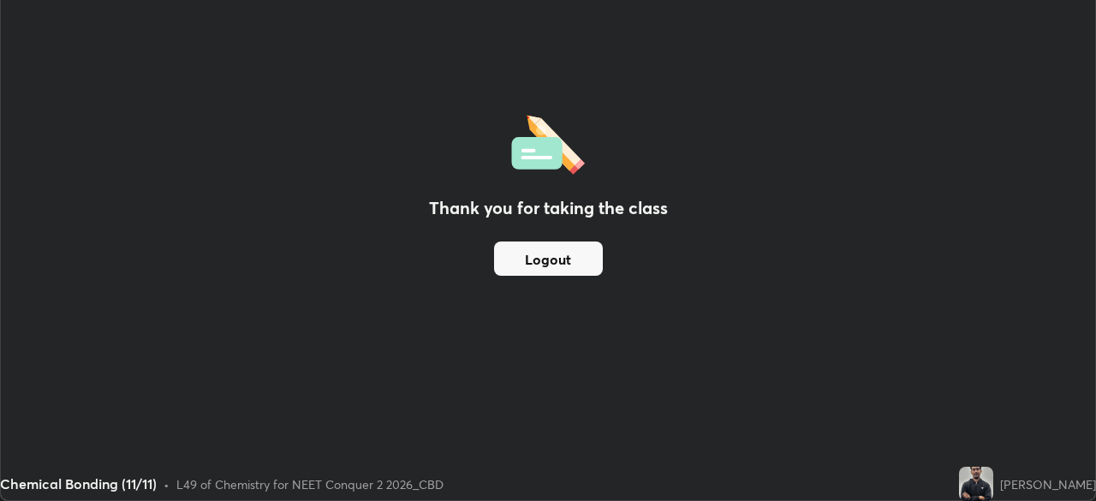
scroll to position [85130, 84535]
